Goal: Information Seeking & Learning: Check status

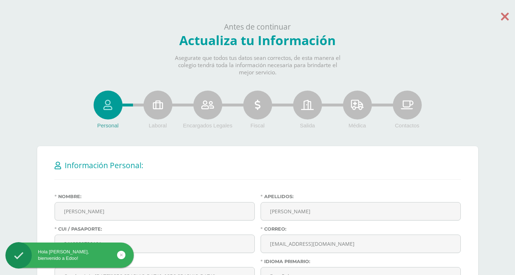
click at [504, 14] on icon at bounding box center [505, 16] width 8 height 13
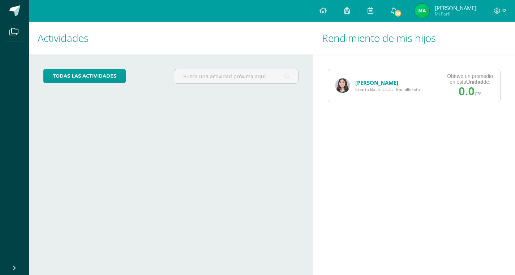
click at [369, 81] on link "[PERSON_NAME]" at bounding box center [376, 82] width 43 height 7
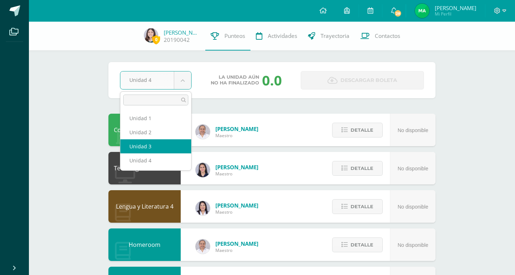
select select "Unidad 3"
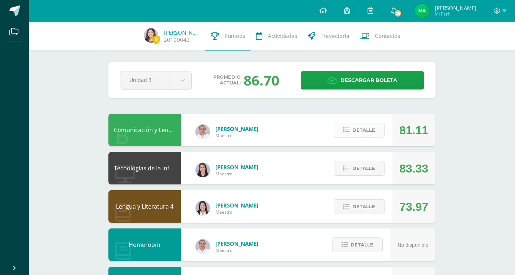
click at [349, 129] on icon at bounding box center [346, 130] width 6 height 6
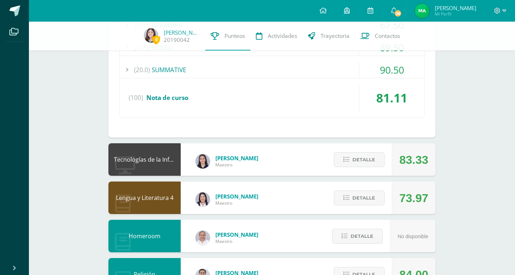
scroll to position [314, 0]
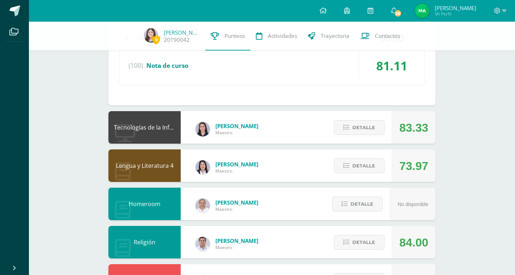
click at [344, 135] on div "Detalle" at bounding box center [357, 127] width 69 height 33
click at [347, 127] on icon at bounding box center [346, 128] width 6 height 6
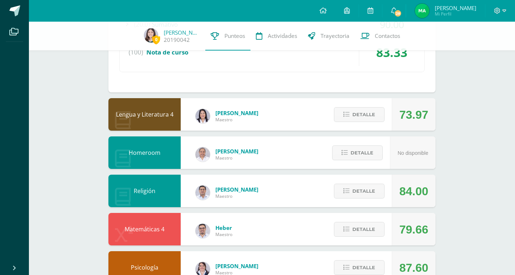
scroll to position [497, 0]
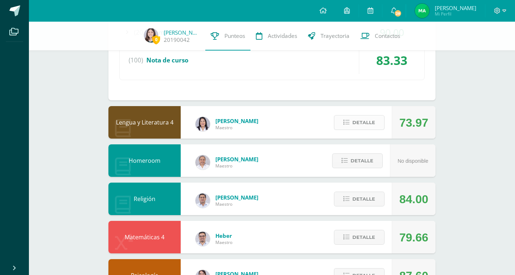
click at [363, 120] on span "Detalle" at bounding box center [363, 122] width 23 height 13
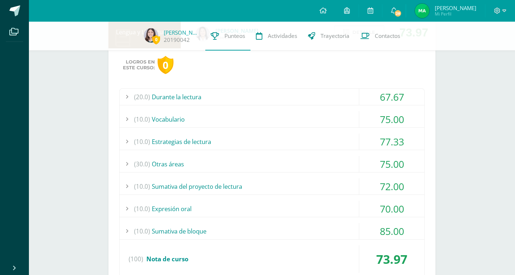
scroll to position [603, 0]
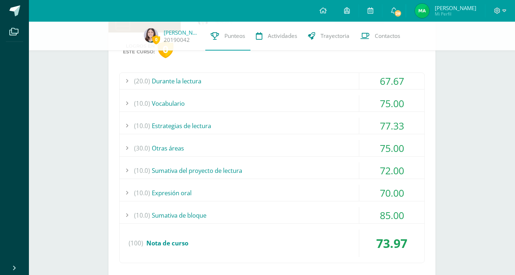
click at [169, 214] on div "(10.0) Sumativa de bloque" at bounding box center [272, 215] width 305 height 16
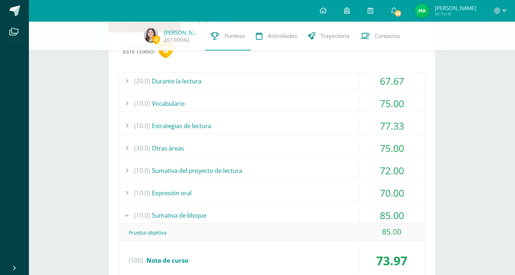
click at [169, 214] on div "(10.0) Sumativa de bloque" at bounding box center [272, 215] width 305 height 16
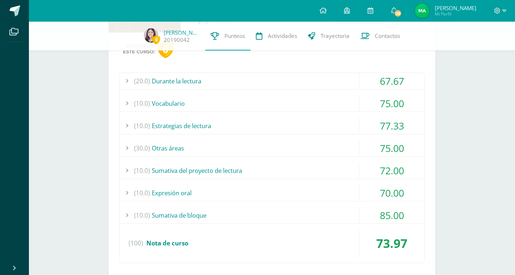
click at [175, 192] on div "(10.0) Expresión oral" at bounding box center [272, 193] width 305 height 16
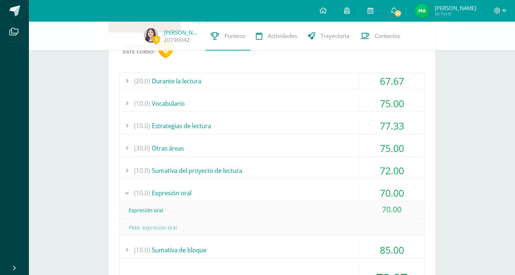
click at [175, 192] on div "(10.0) Expresión oral" at bounding box center [272, 193] width 305 height 16
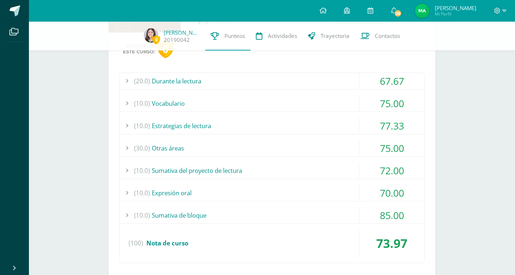
click at [180, 172] on div "(10.0) Sumativa del proyecto de lectura" at bounding box center [272, 171] width 305 height 16
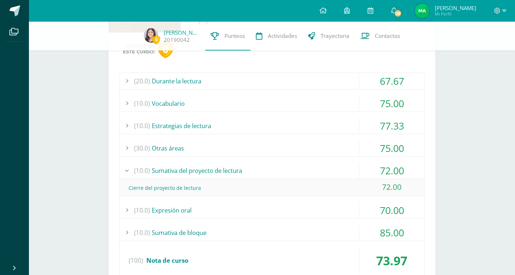
click at [180, 172] on div "(10.0) Sumativa del proyecto de lectura" at bounding box center [272, 171] width 305 height 16
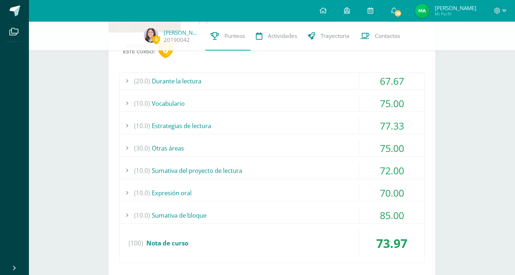
click at [184, 156] on div "(30.0) Otras áreas 75.00" at bounding box center [272, 148] width 305 height 17
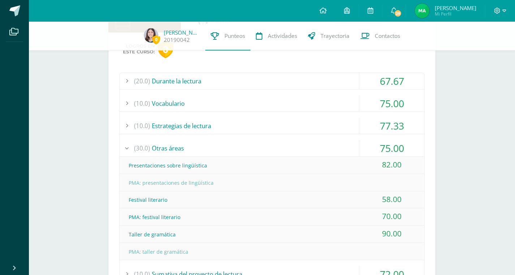
click at [184, 155] on div "(30.0) Otras áreas" at bounding box center [272, 148] width 305 height 16
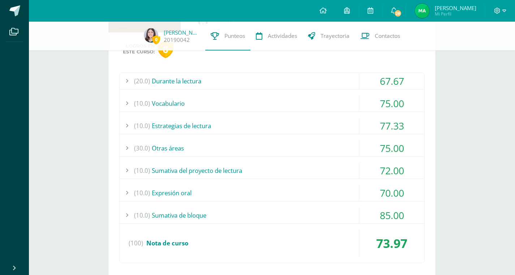
click at [195, 125] on div "(10.0) Estrategias de lectura" at bounding box center [272, 126] width 305 height 16
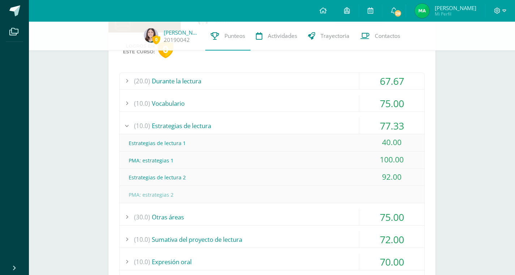
click at [195, 125] on div "(10.0) Estrategias de lectura" at bounding box center [272, 126] width 305 height 16
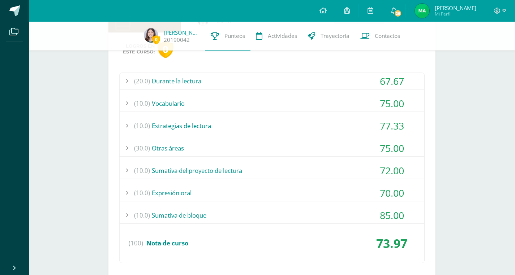
click at [194, 112] on div "(20.0) Durante la lectura 67.67 Comprensión de la obra del bloque 1 43.00 (100)" at bounding box center [271, 168] width 305 height 191
click at [194, 103] on div "(10.0) Vocabulario" at bounding box center [272, 103] width 305 height 16
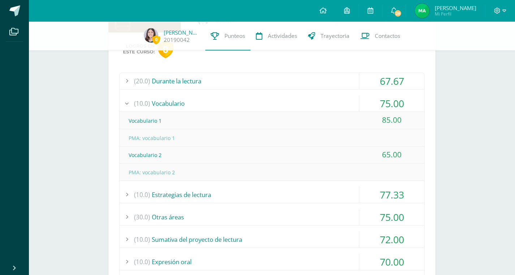
click at [194, 103] on div "(10.0) Vocabulario" at bounding box center [272, 103] width 305 height 16
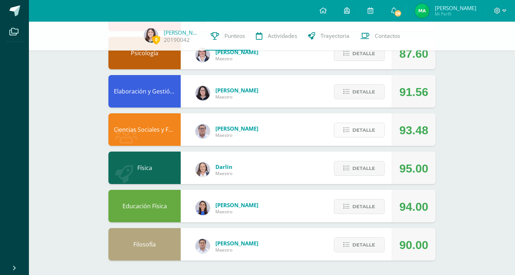
scroll to position [970, 0]
click at [357, 212] on span "Detalle" at bounding box center [363, 206] width 23 height 13
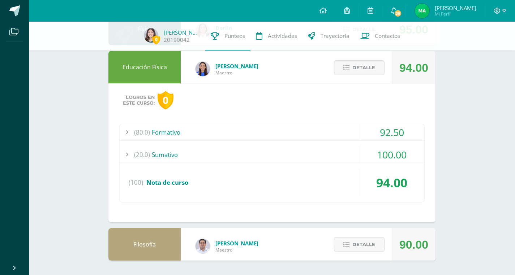
scroll to position [1109, 0]
click at [209, 153] on div "(20.0) Sumativo" at bounding box center [272, 155] width 305 height 16
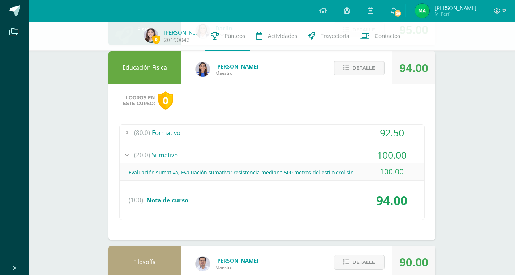
click at [210, 134] on div "(80.0) Formativo" at bounding box center [272, 133] width 305 height 16
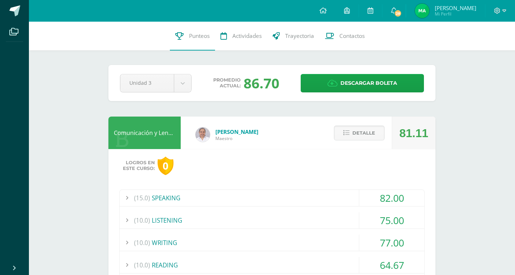
scroll to position [0, 0]
